Goal: Check status

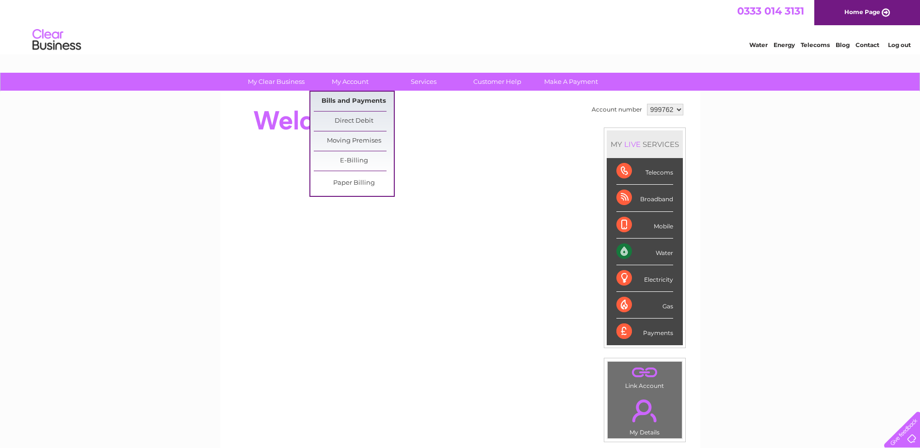
click at [348, 105] on link "Bills and Payments" at bounding box center [354, 101] width 80 height 19
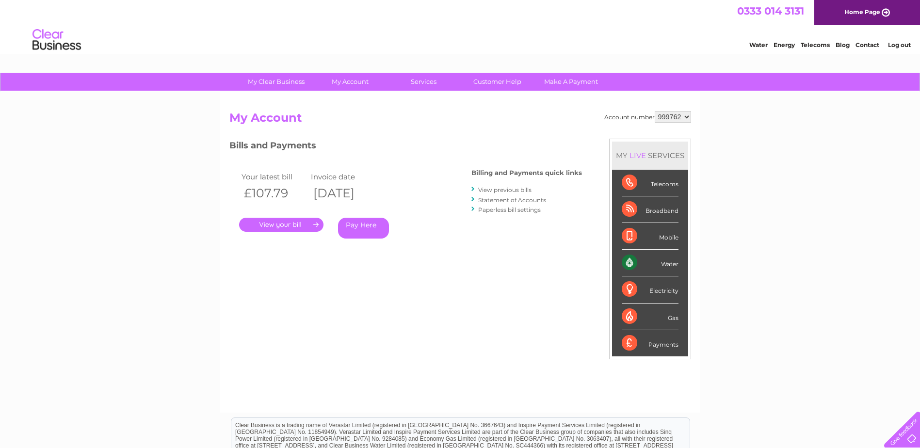
click at [286, 226] on link "." at bounding box center [281, 225] width 84 height 14
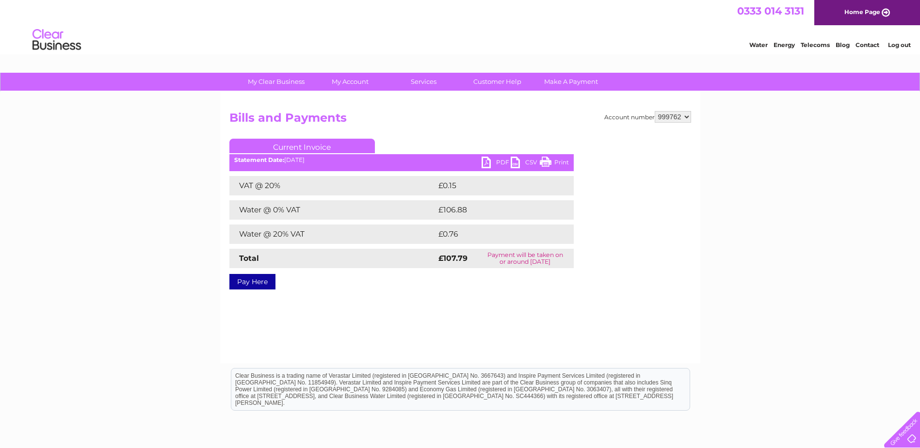
click at [547, 158] on link "Print" at bounding box center [554, 164] width 29 height 14
